Goal: Information Seeking & Learning: Check status

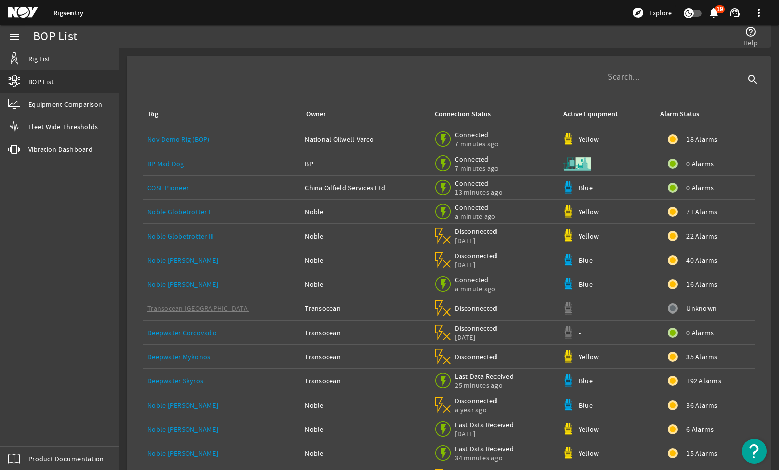
click at [94, 289] on div "menu Rig List BOP List Equipment Comparison Fleet Wide Thresholds vibration Vib…" at bounding box center [59, 247] width 119 height 445
click at [192, 286] on link "Noble [PERSON_NAME]" at bounding box center [182, 284] width 71 height 9
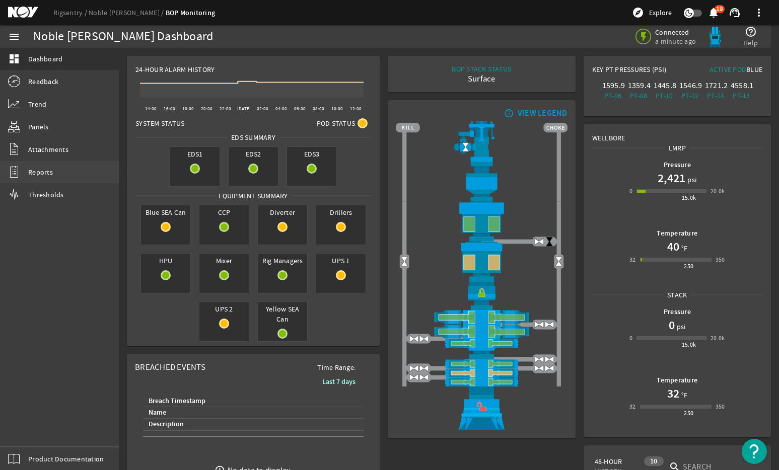
click at [38, 170] on span "Reports" at bounding box center [40, 172] width 25 height 10
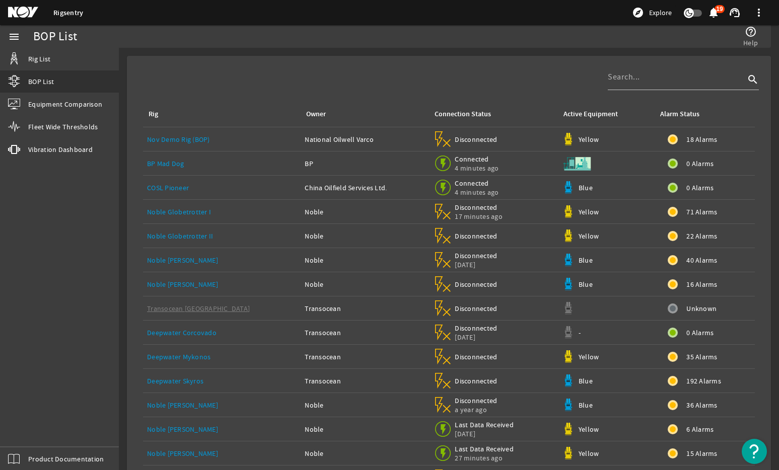
click at [192, 284] on link "Noble [PERSON_NAME]" at bounding box center [182, 284] width 71 height 9
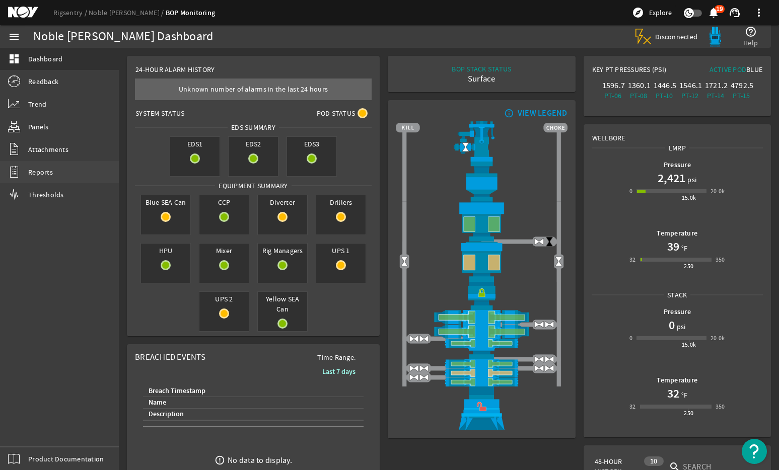
click at [45, 174] on span "Reports" at bounding box center [40, 172] width 25 height 10
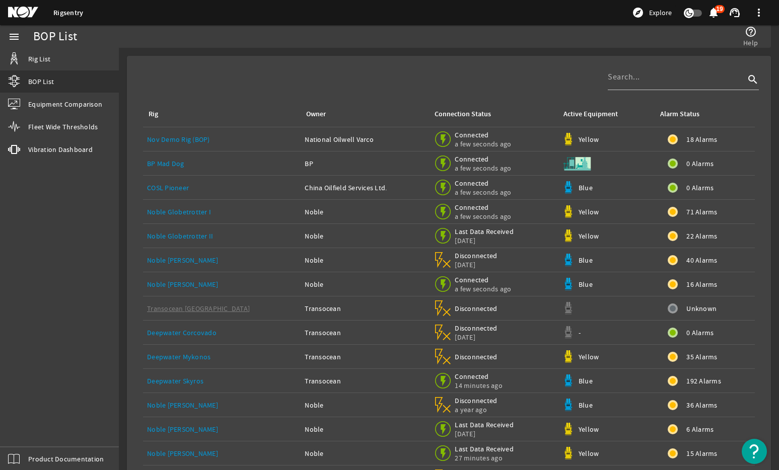
click at [171, 287] on link "Noble [PERSON_NAME]" at bounding box center [182, 284] width 71 height 9
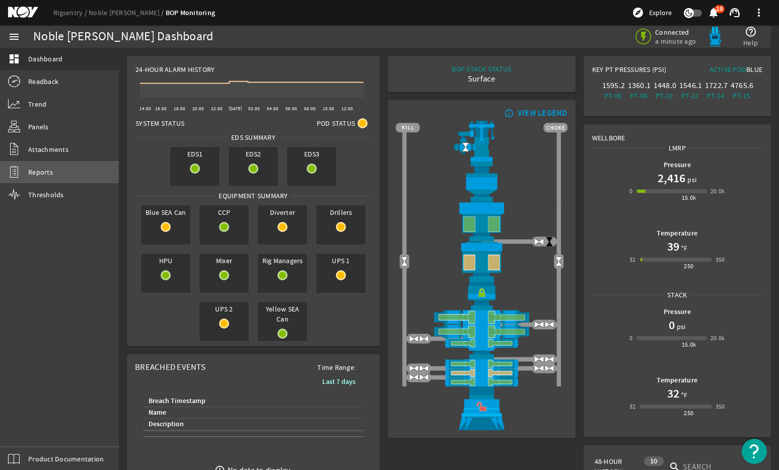
click at [50, 170] on span "Reports" at bounding box center [40, 172] width 25 height 10
